Goal: Information Seeking & Learning: Find specific fact

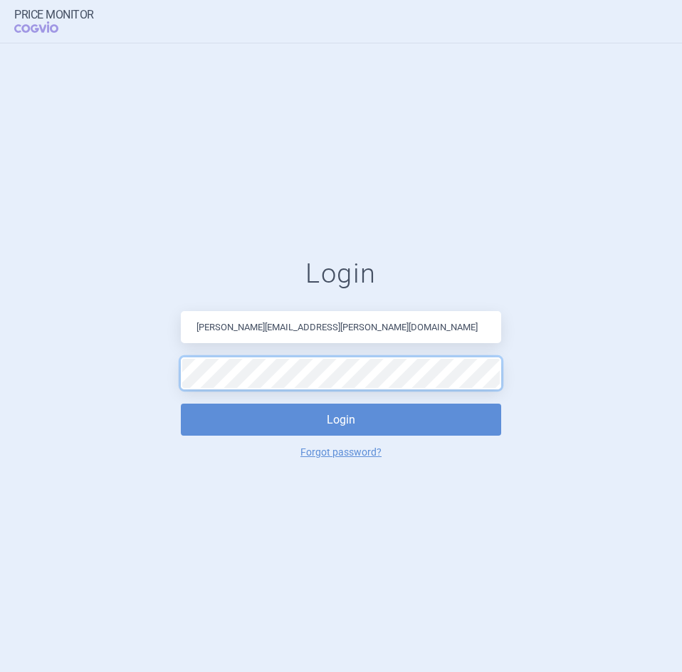
click at [181, 403] on button "Login" at bounding box center [341, 419] width 320 height 32
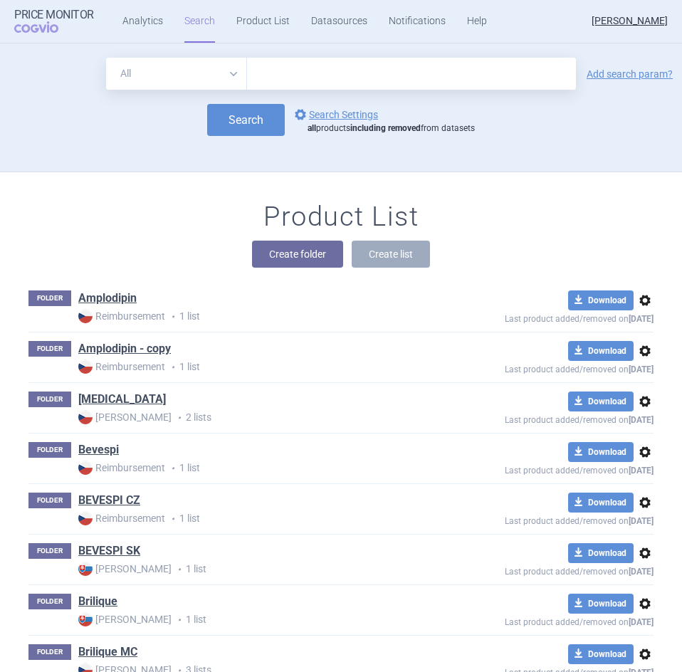
click at [332, 76] on input "text" at bounding box center [411, 74] width 329 height 32
type input "[MEDICAL_DATA]"
click at [646, 78] on link "Add search param?" at bounding box center [629, 74] width 86 height 10
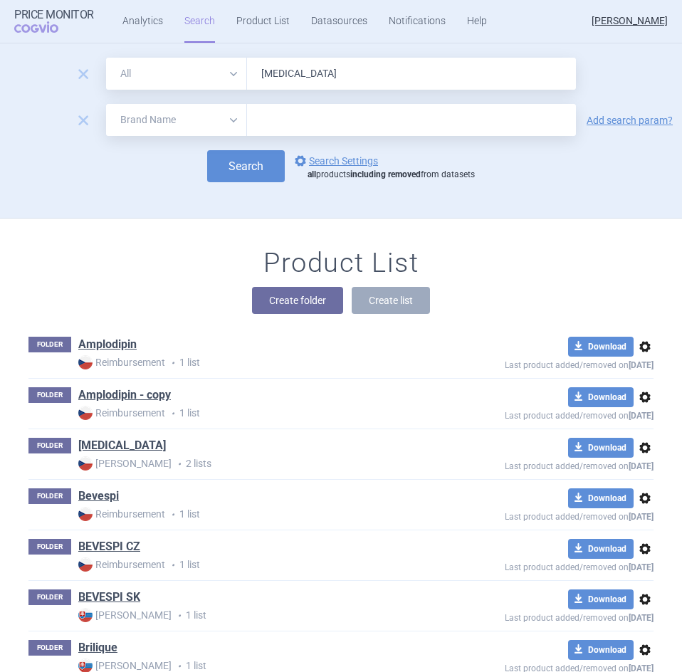
click at [156, 121] on select "All Brand Name ATC Company Active Substance Country Newer than" at bounding box center [176, 120] width 141 height 32
select select "country"
click at [106, 104] on select "All Brand Name ATC Company Active Substance Country Newer than" at bounding box center [176, 120] width 141 height 32
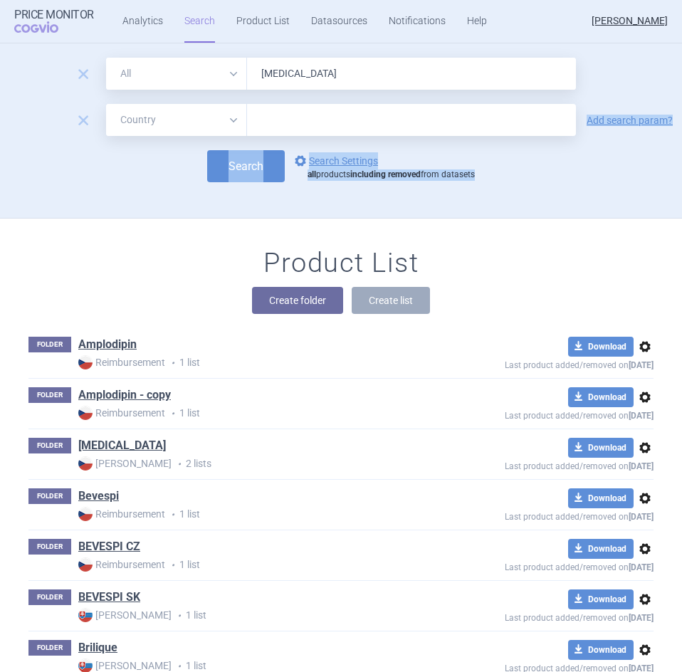
drag, startPoint x: 151, startPoint y: 231, endPoint x: 348, endPoint y: 121, distance: 225.5
click at [348, 121] on section "remove All Brand Name ATC Company Active Substance Country Newer than [MEDICAL_…" at bounding box center [341, 357] width 682 height 628
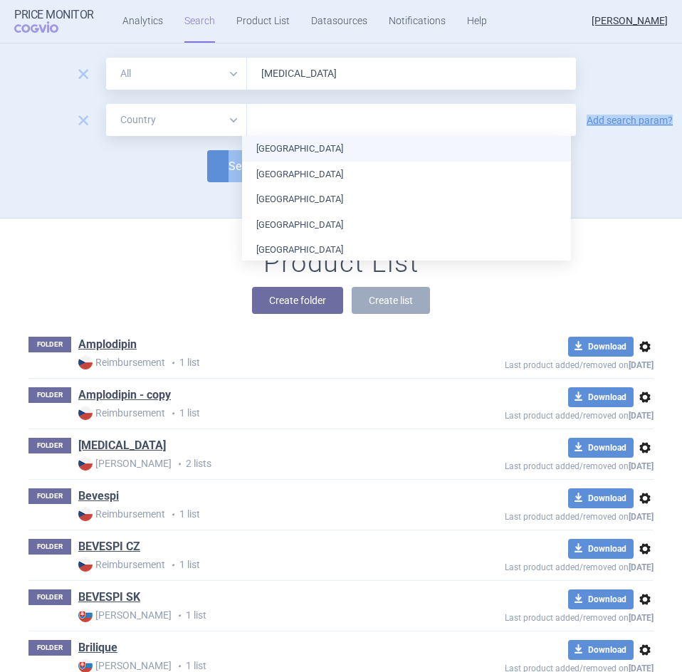
click at [309, 126] on input "text" at bounding box center [411, 120] width 314 height 18
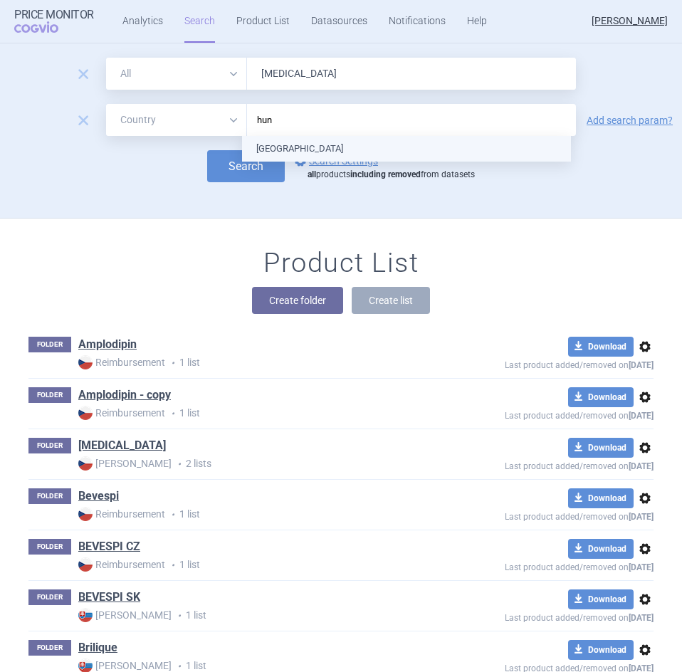
type input "hung"
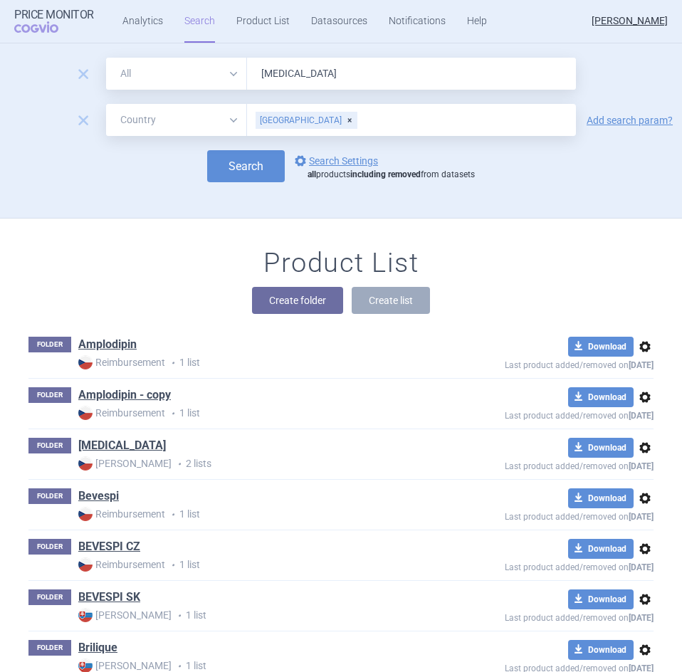
click at [237, 156] on button "Search" at bounding box center [246, 166] width 78 height 32
select select "country"
